Goal: Task Accomplishment & Management: Use online tool/utility

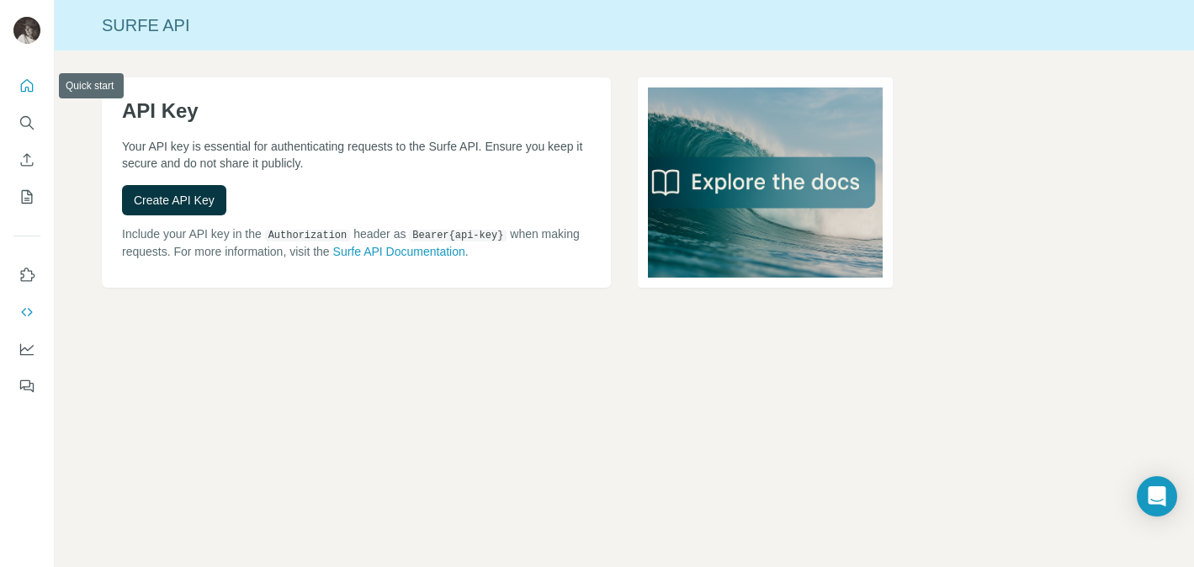
click at [22, 91] on icon "Quick start" at bounding box center [27, 85] width 13 height 13
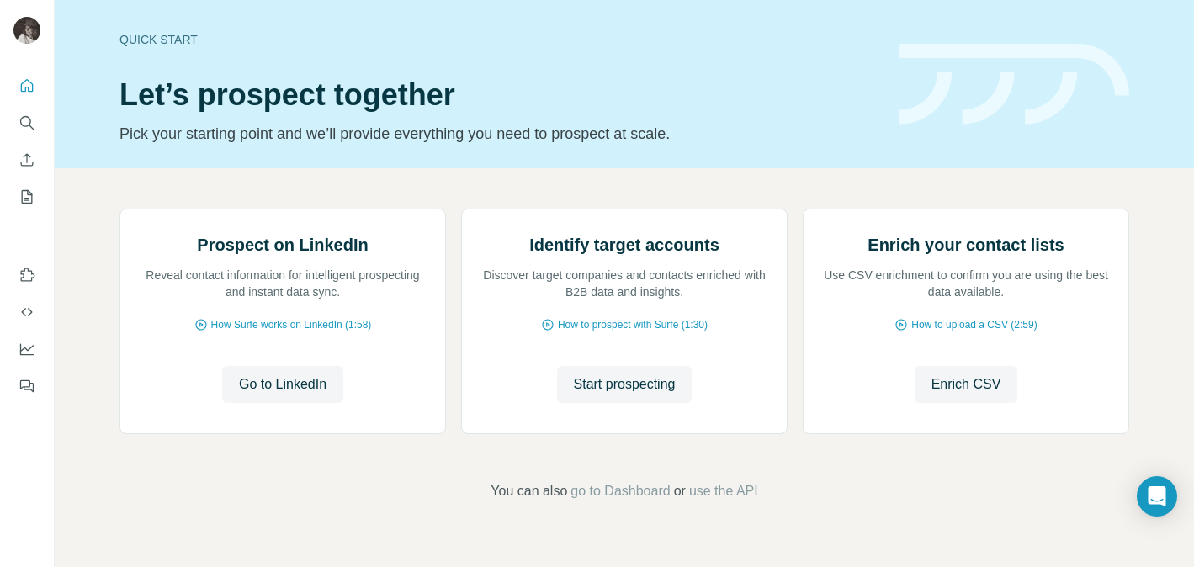
scroll to position [157, 0]
click at [268, 395] on span "Go to LinkedIn" at bounding box center [283, 384] width 88 height 20
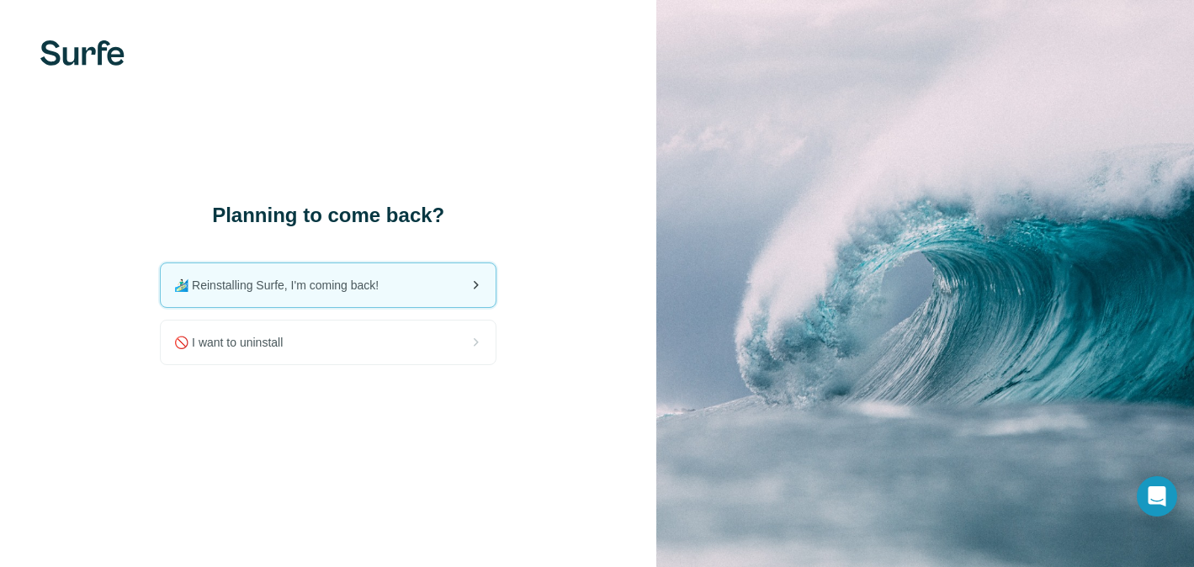
click at [364, 287] on span "🏄🏻‍♂️ Reinstalling Surfe, I'm coming back!" at bounding box center [283, 285] width 218 height 17
